Goal: Information Seeking & Learning: Learn about a topic

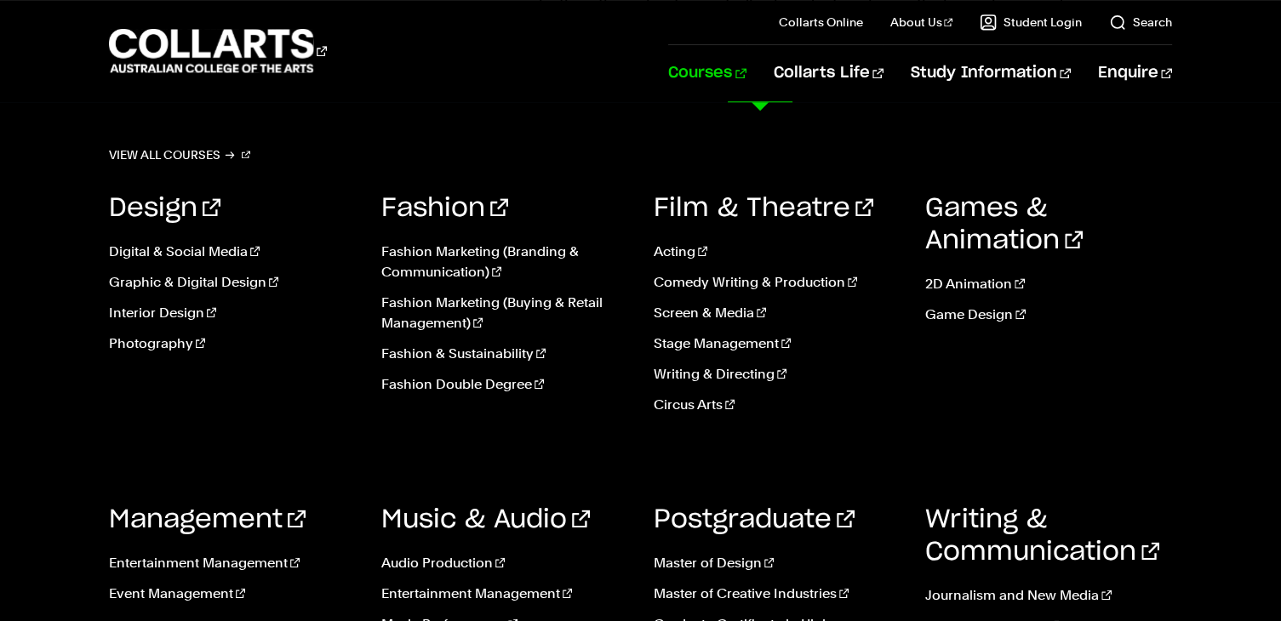
scroll to position [1921, 0]
click at [170, 590] on link "Event Management" at bounding box center [232, 594] width 247 height 20
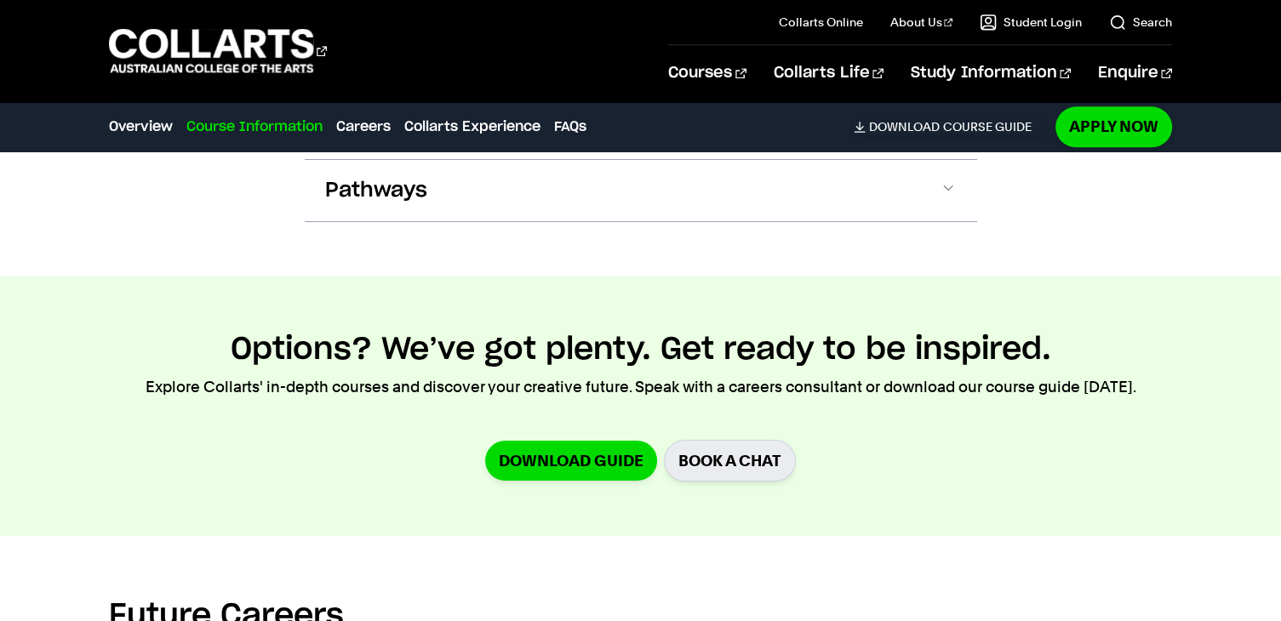
scroll to position [1834, 0]
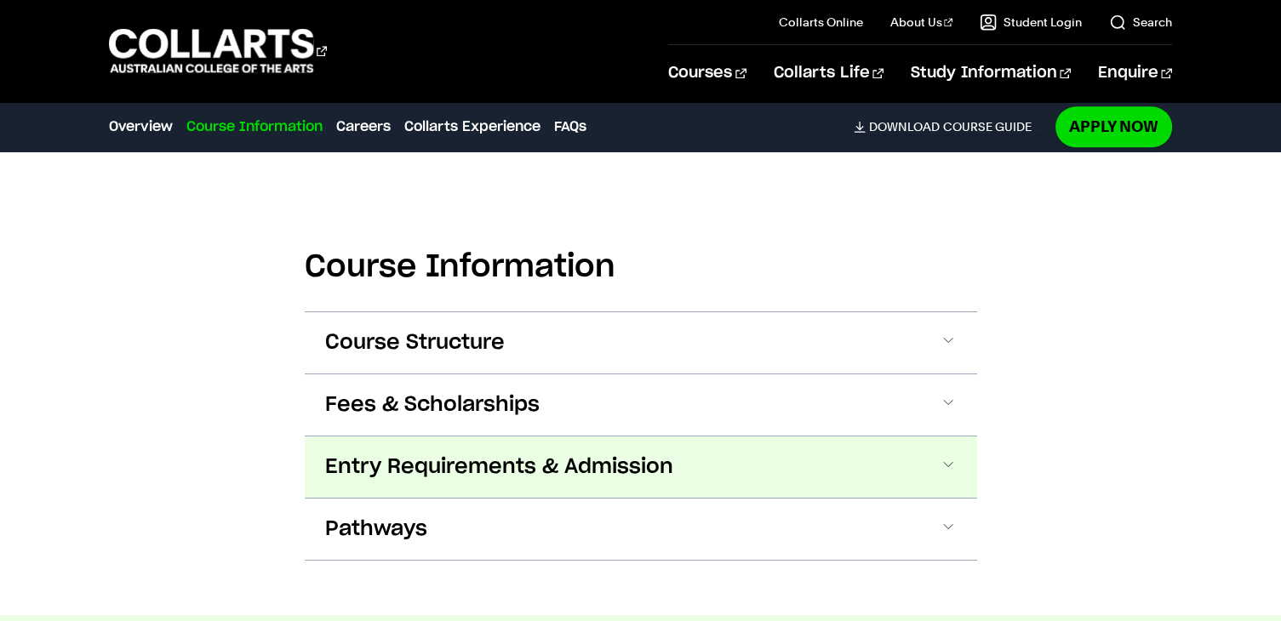
click at [442, 467] on span "Entry Requirements & Admission" at bounding box center [499, 467] width 348 height 27
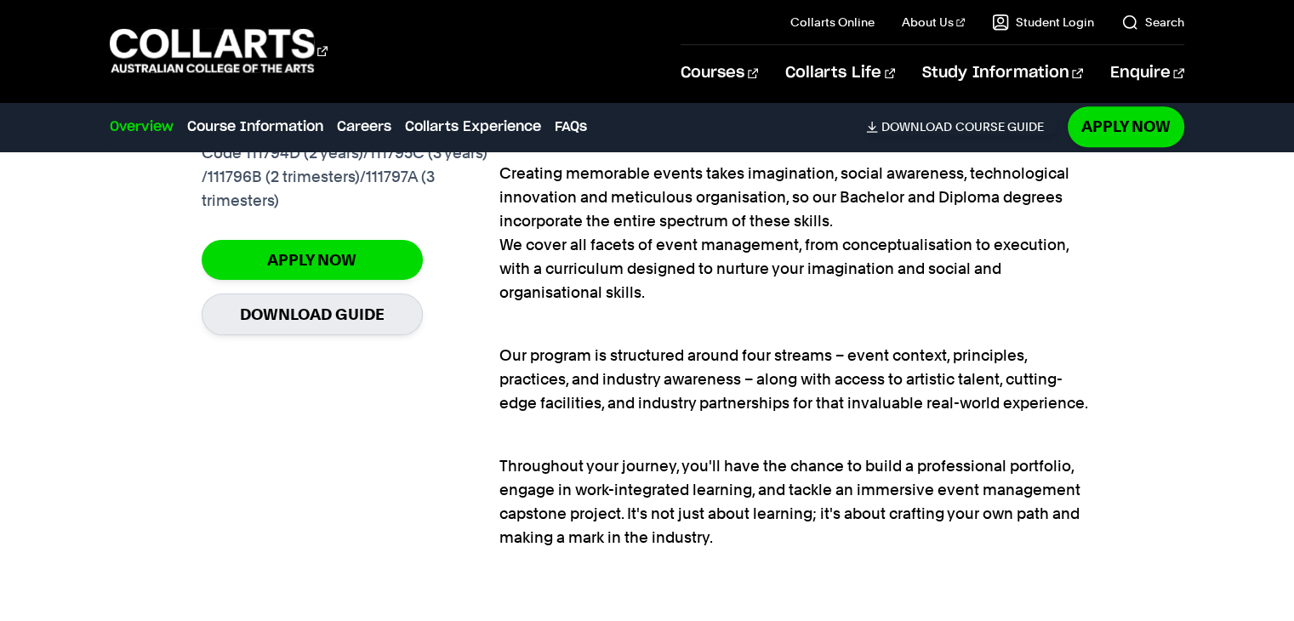
scroll to position [1399, 0]
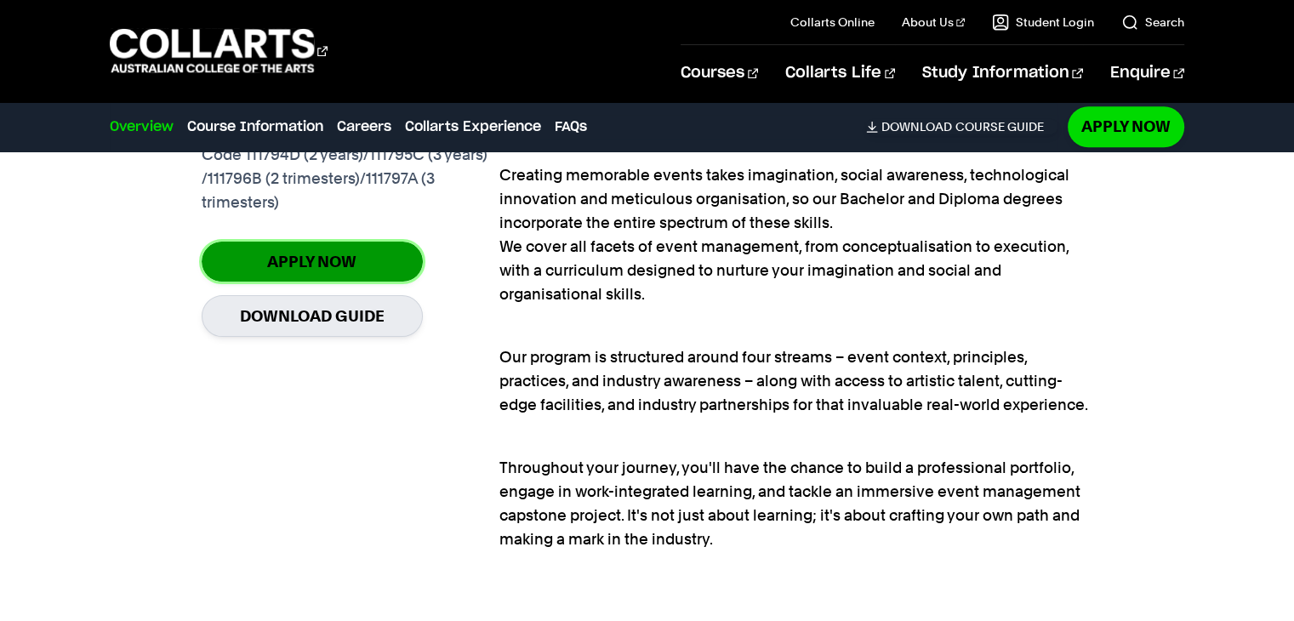
click at [381, 250] on link "Apply Now" at bounding box center [312, 262] width 221 height 40
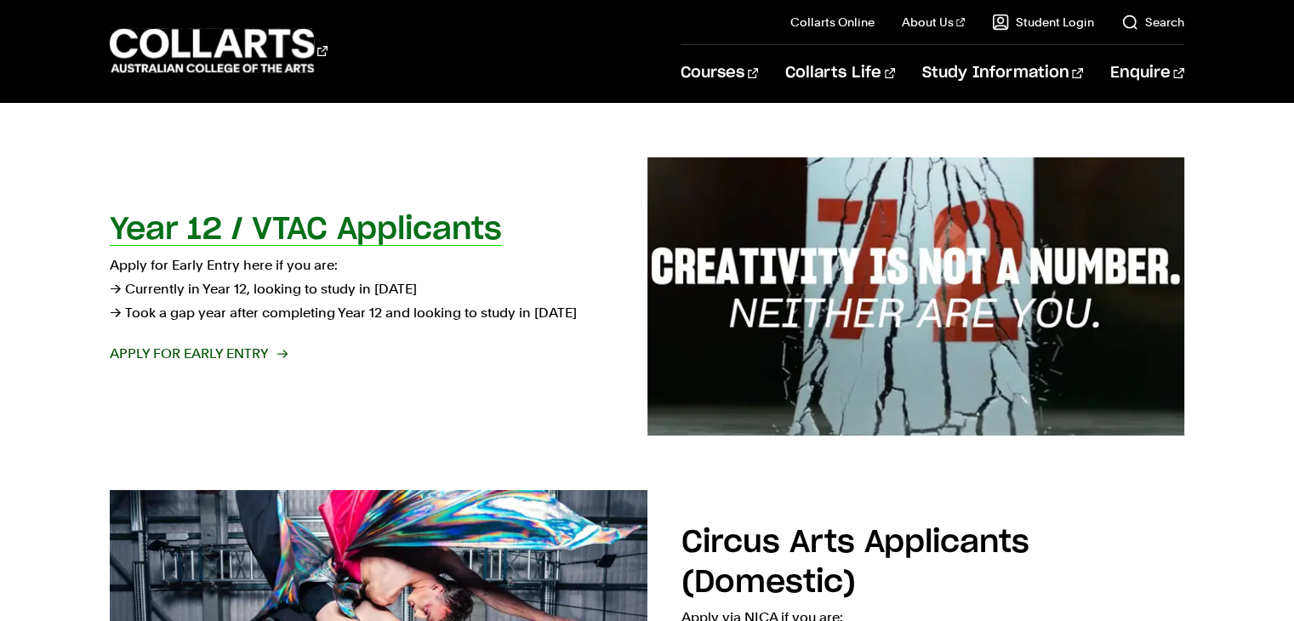
scroll to position [582, 0]
click at [170, 350] on span "Apply for Early Entry" at bounding box center [198, 354] width 176 height 24
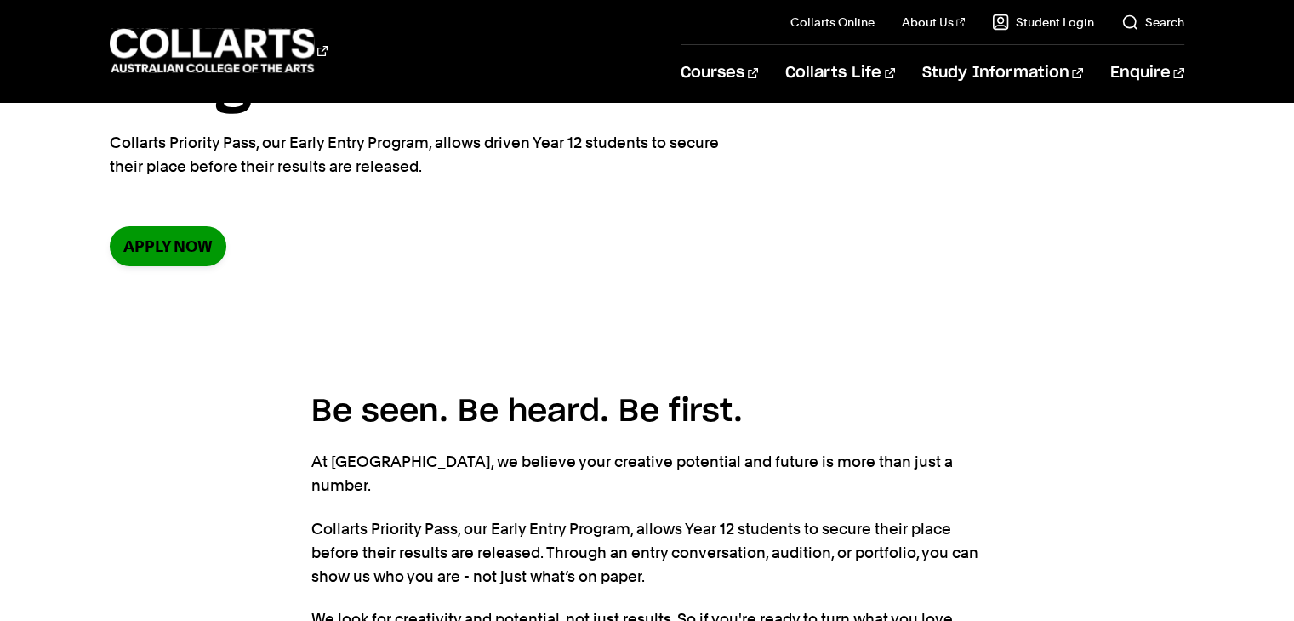
scroll to position [201, 0]
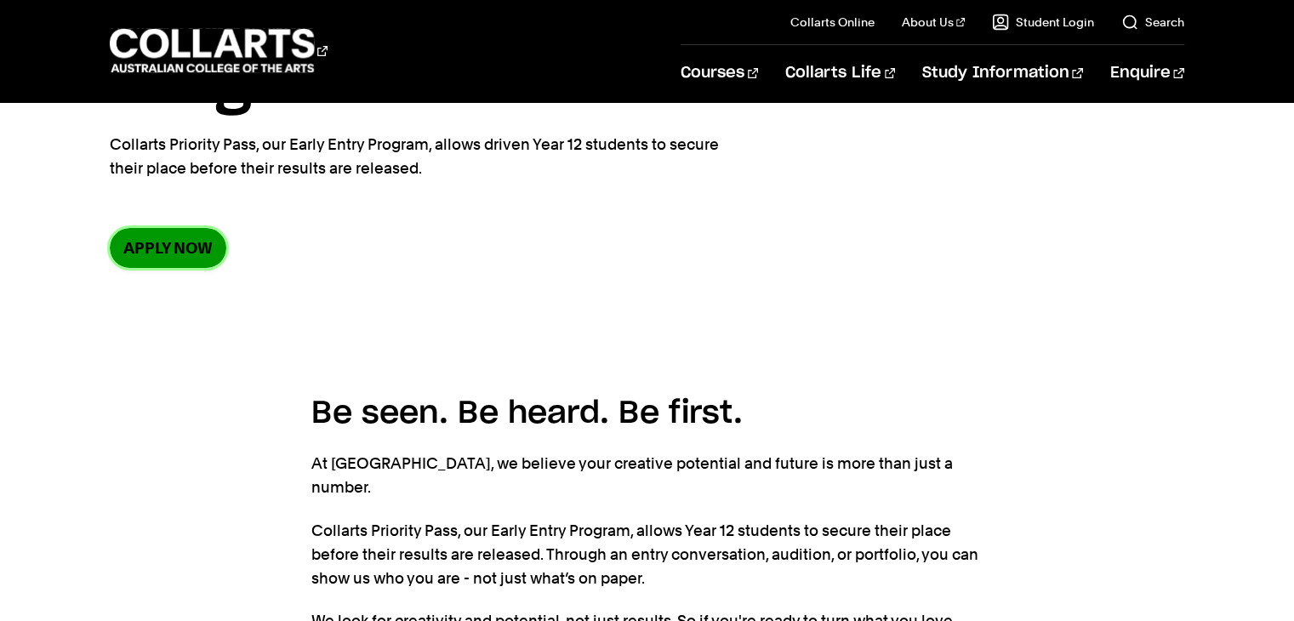
click at [134, 234] on link "Apply now" at bounding box center [168, 248] width 117 height 40
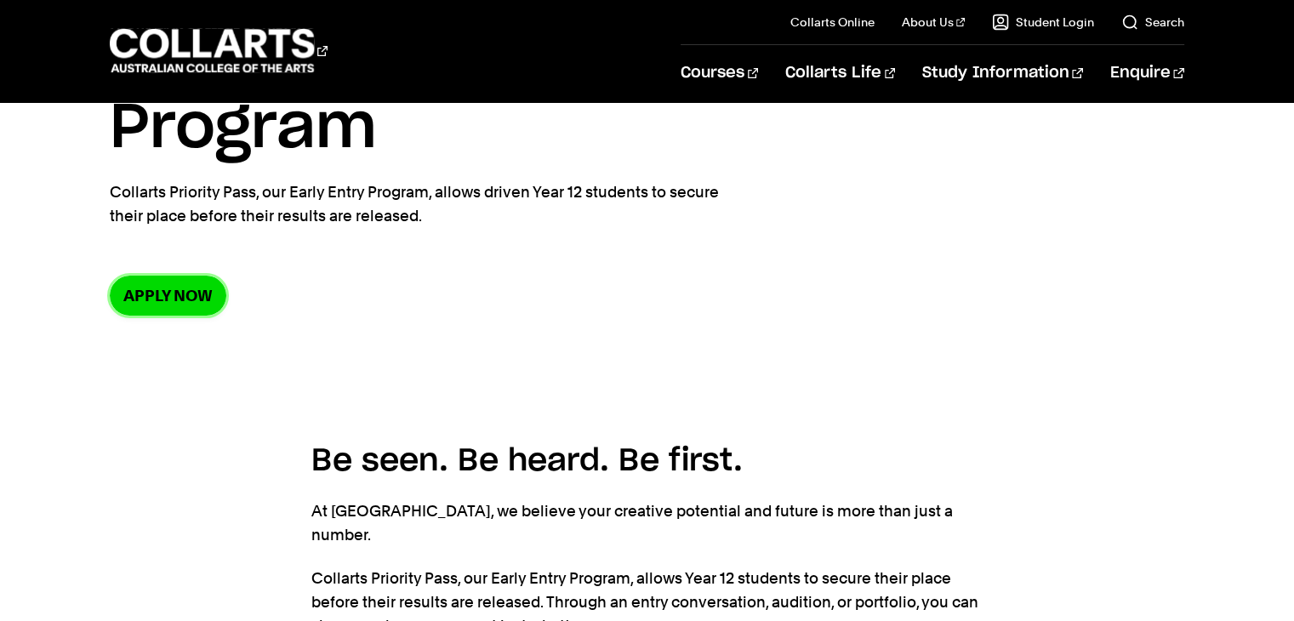
scroll to position [0, 0]
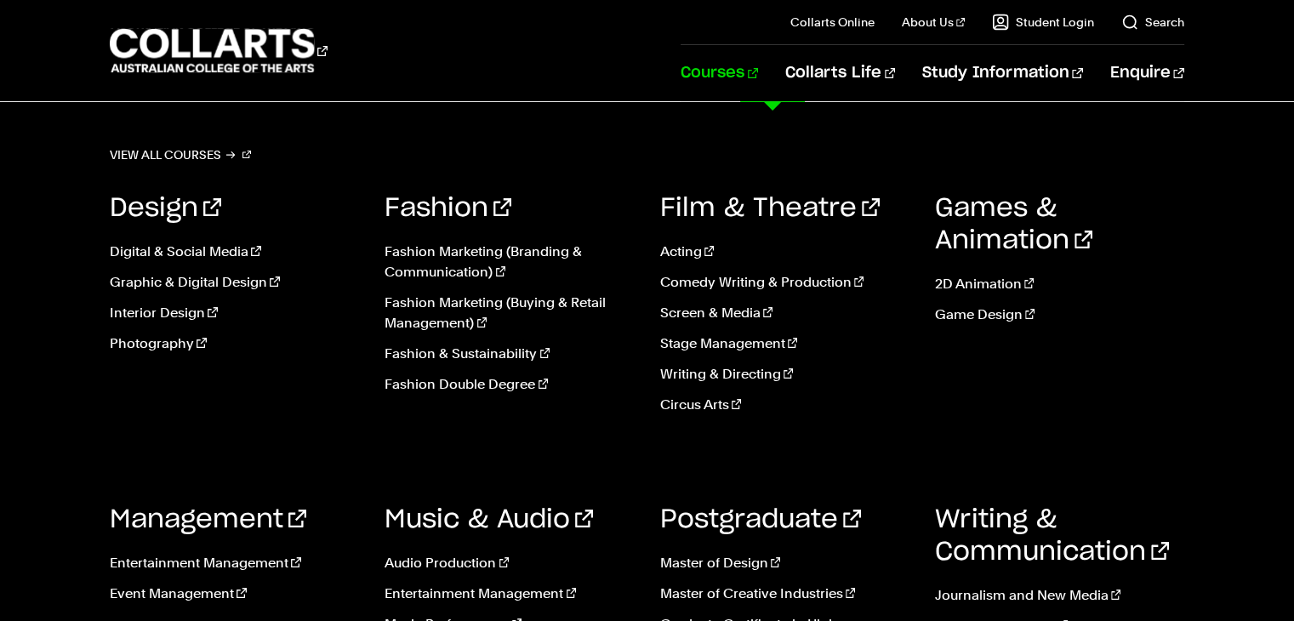
scroll to position [148, 0]
click at [448, 267] on link "Fashion Marketing (Branding & Communication)" at bounding box center [509, 262] width 249 height 41
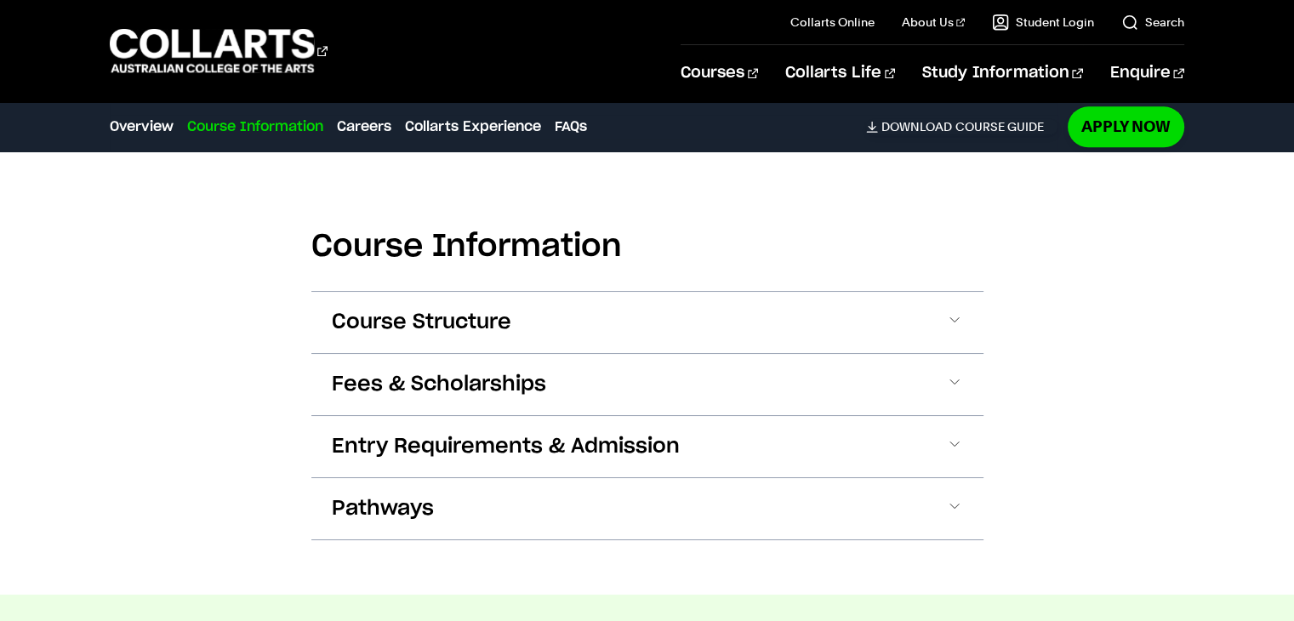
scroll to position [1841, 0]
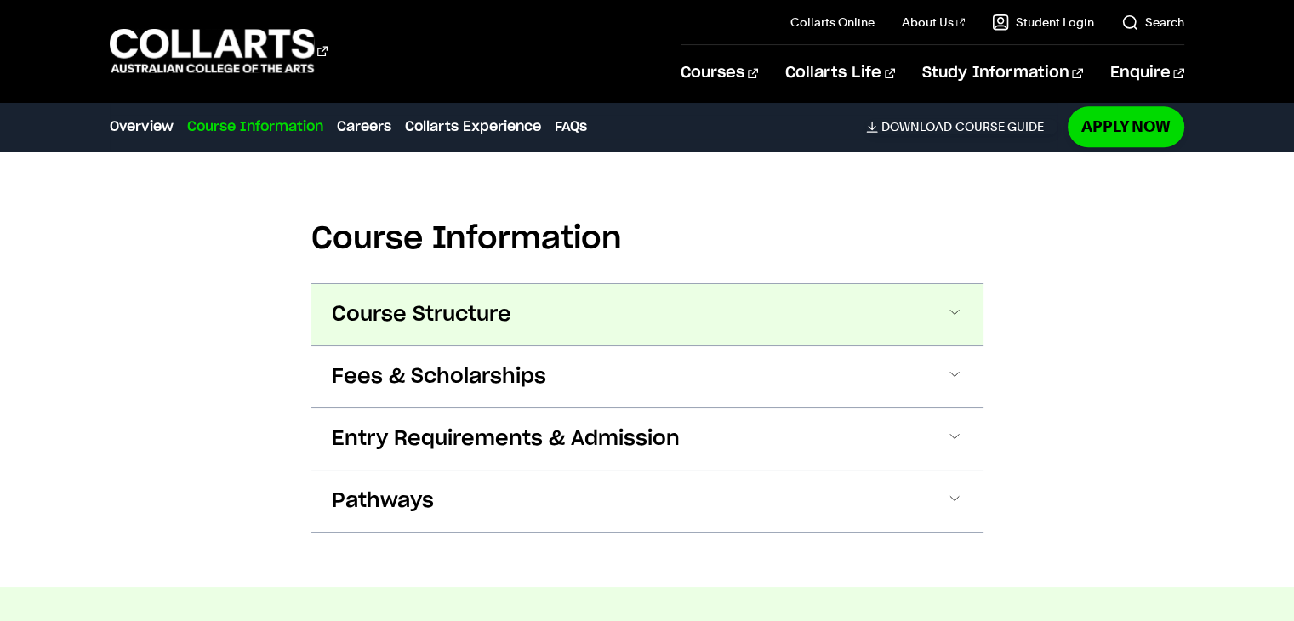
click at [747, 309] on button "Course Structure" at bounding box center [647, 314] width 672 height 61
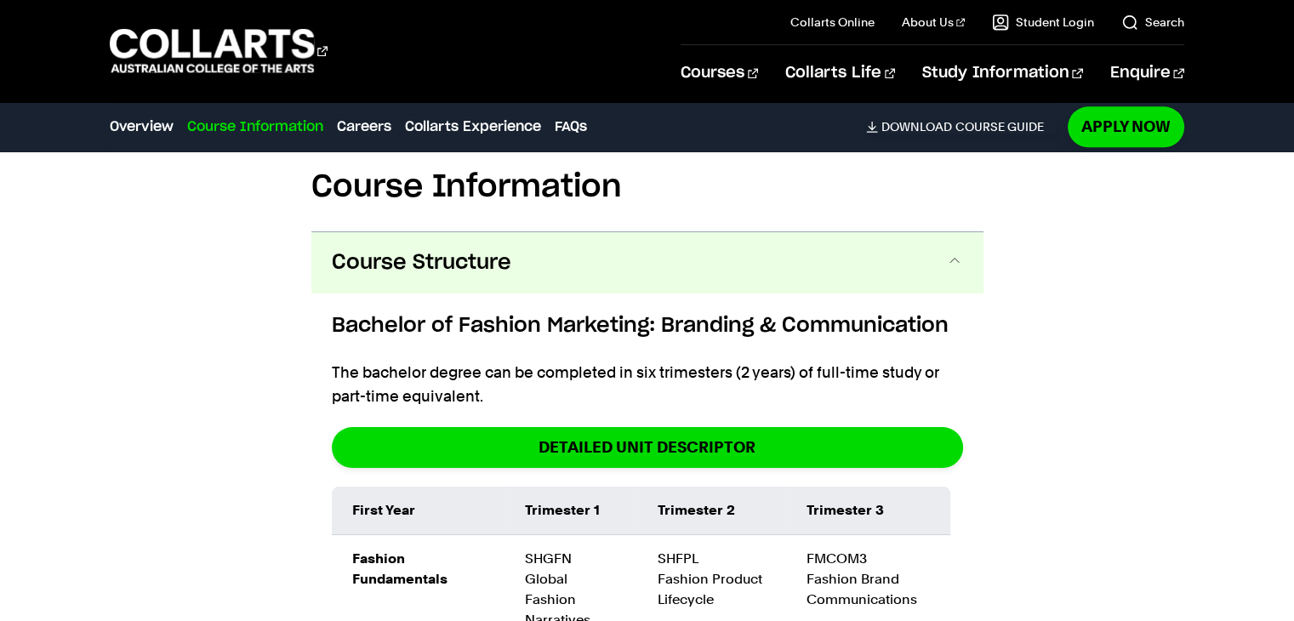
scroll to position [1886, 0]
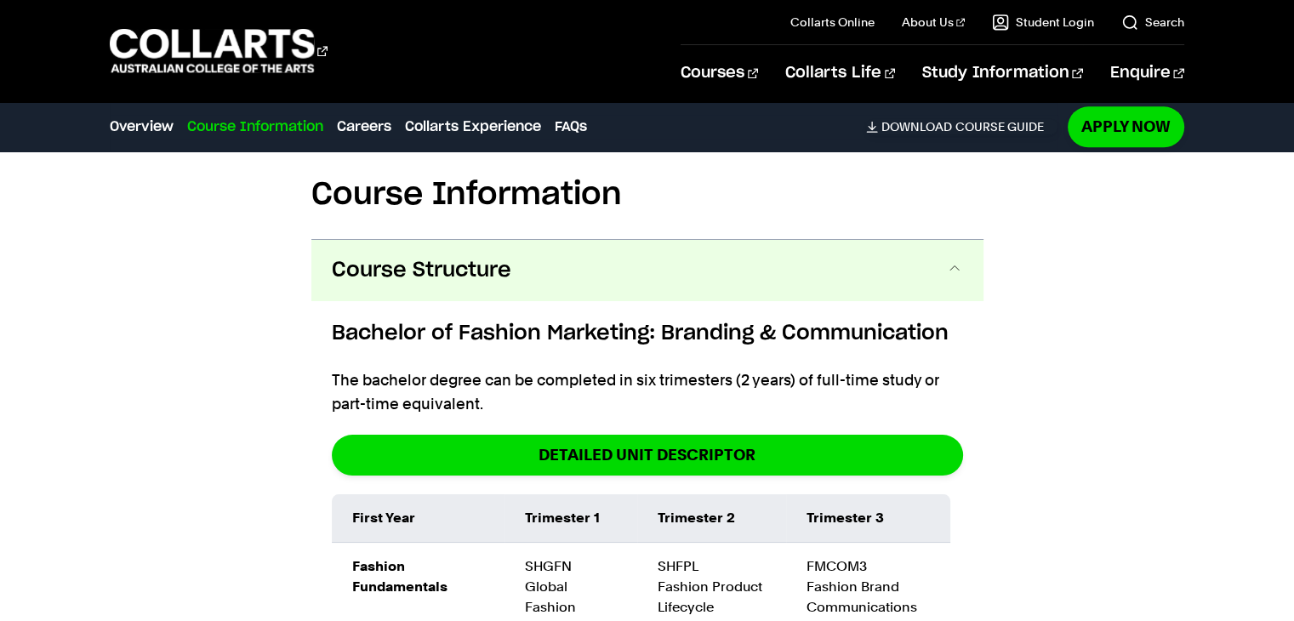
click at [783, 292] on button "Course Structure" at bounding box center [647, 270] width 672 height 61
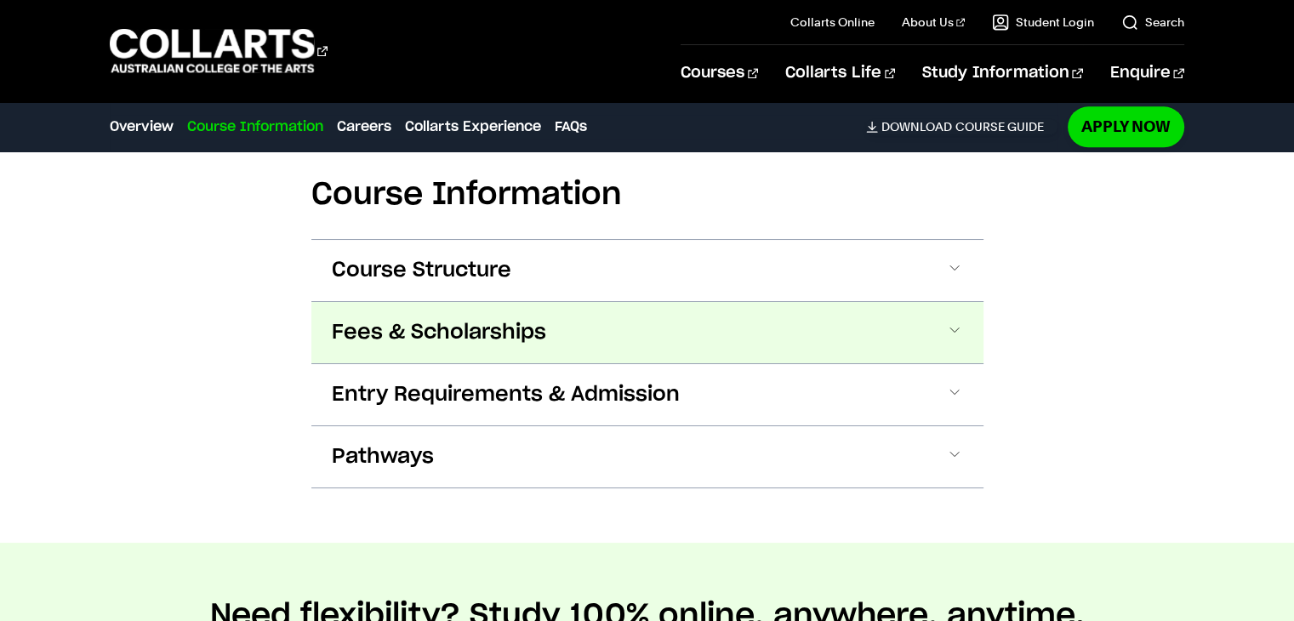
click at [794, 332] on button "Fees & Scholarships" at bounding box center [647, 332] width 672 height 61
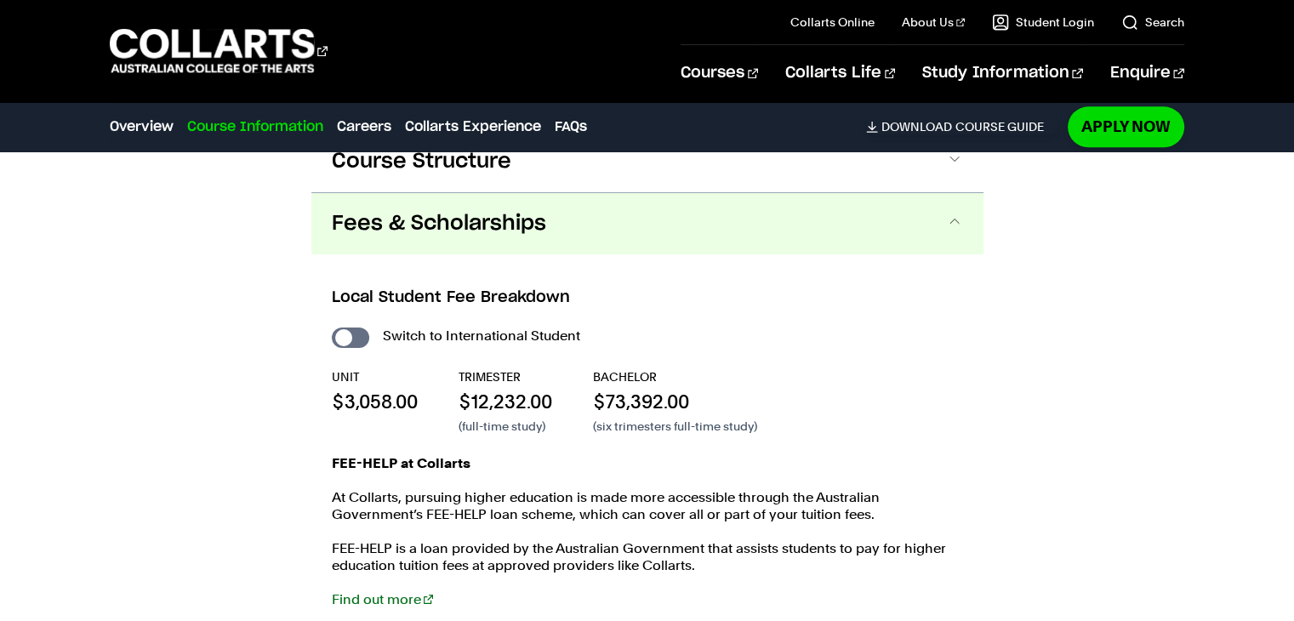
scroll to position [1993, 0]
click at [724, 219] on button "Fees & Scholarships" at bounding box center [647, 225] width 672 height 61
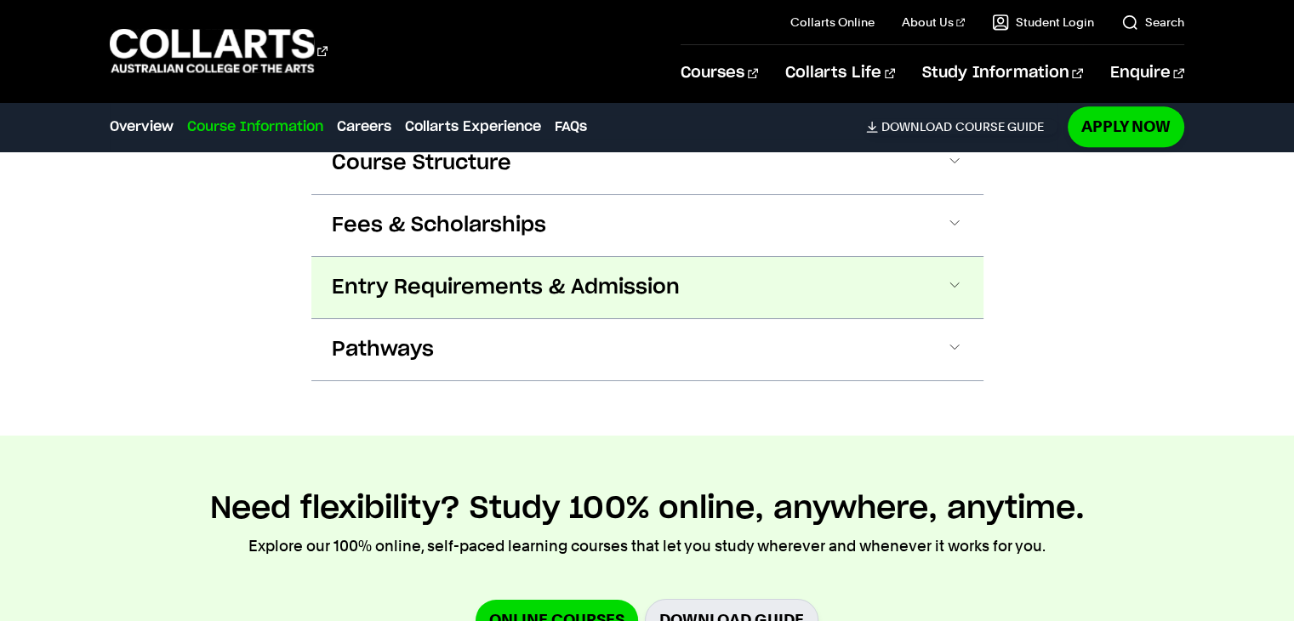
click at [720, 283] on button "Entry Requirements & Admission" at bounding box center [647, 287] width 672 height 61
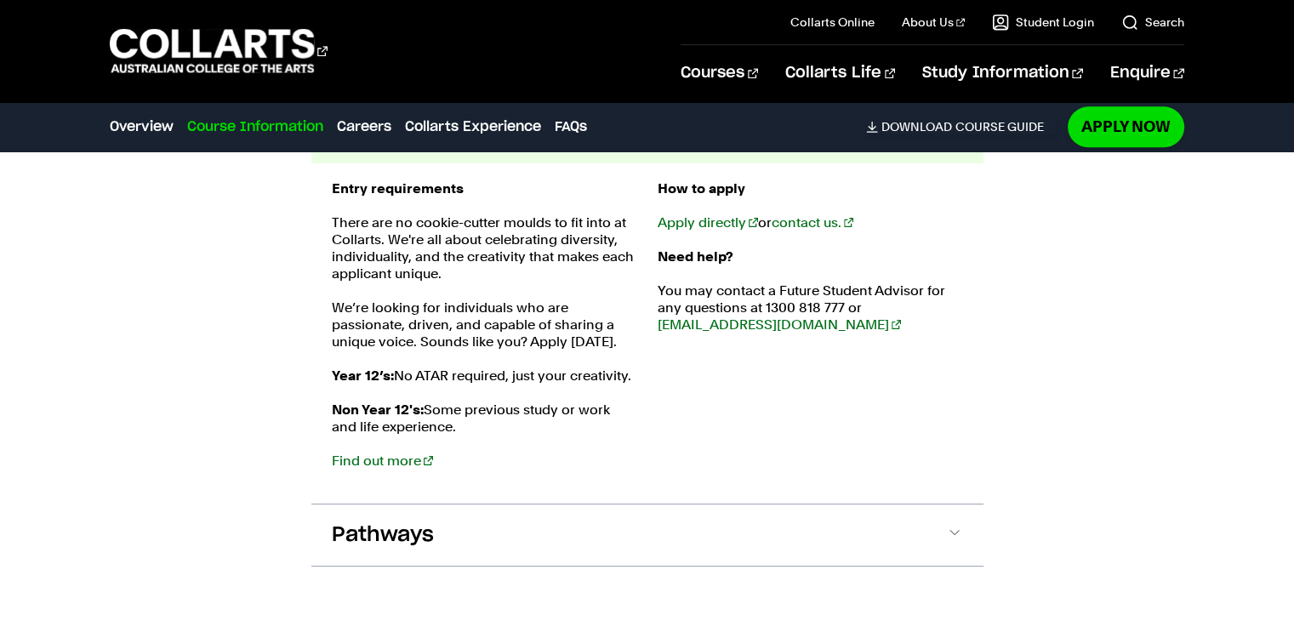
scroll to position [2149, 0]
click at [354, 459] on link "Find out more" at bounding box center [382, 459] width 101 height 16
